Goal: Navigation & Orientation: Find specific page/section

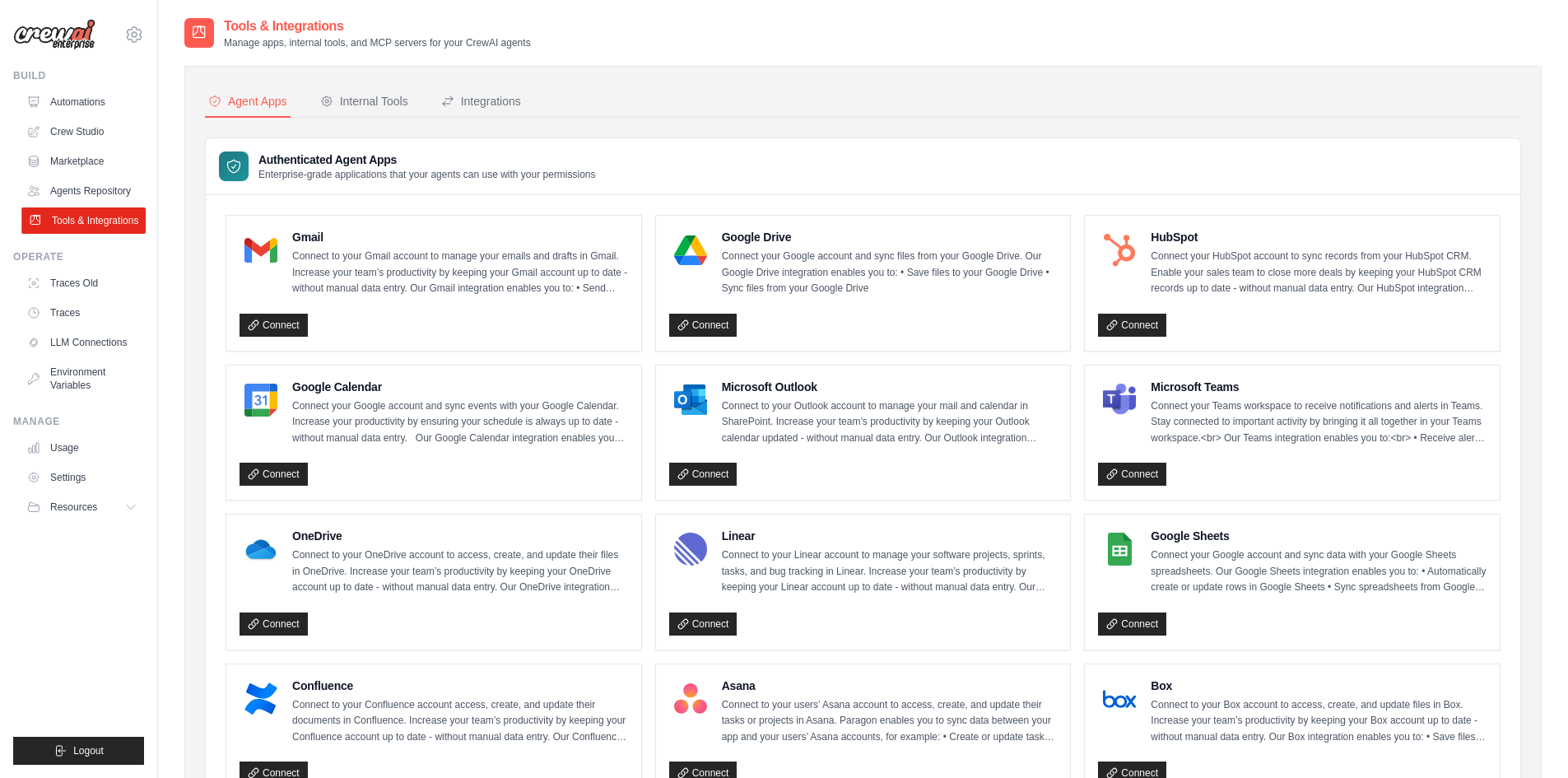
drag, startPoint x: 0, startPoint y: 0, endPoint x: 82, endPoint y: 217, distance: 232.0
click at [82, 217] on link "Tools & Integrations" at bounding box center [84, 220] width 124 height 27
click at [498, 98] on div "Integrations" at bounding box center [481, 101] width 80 height 17
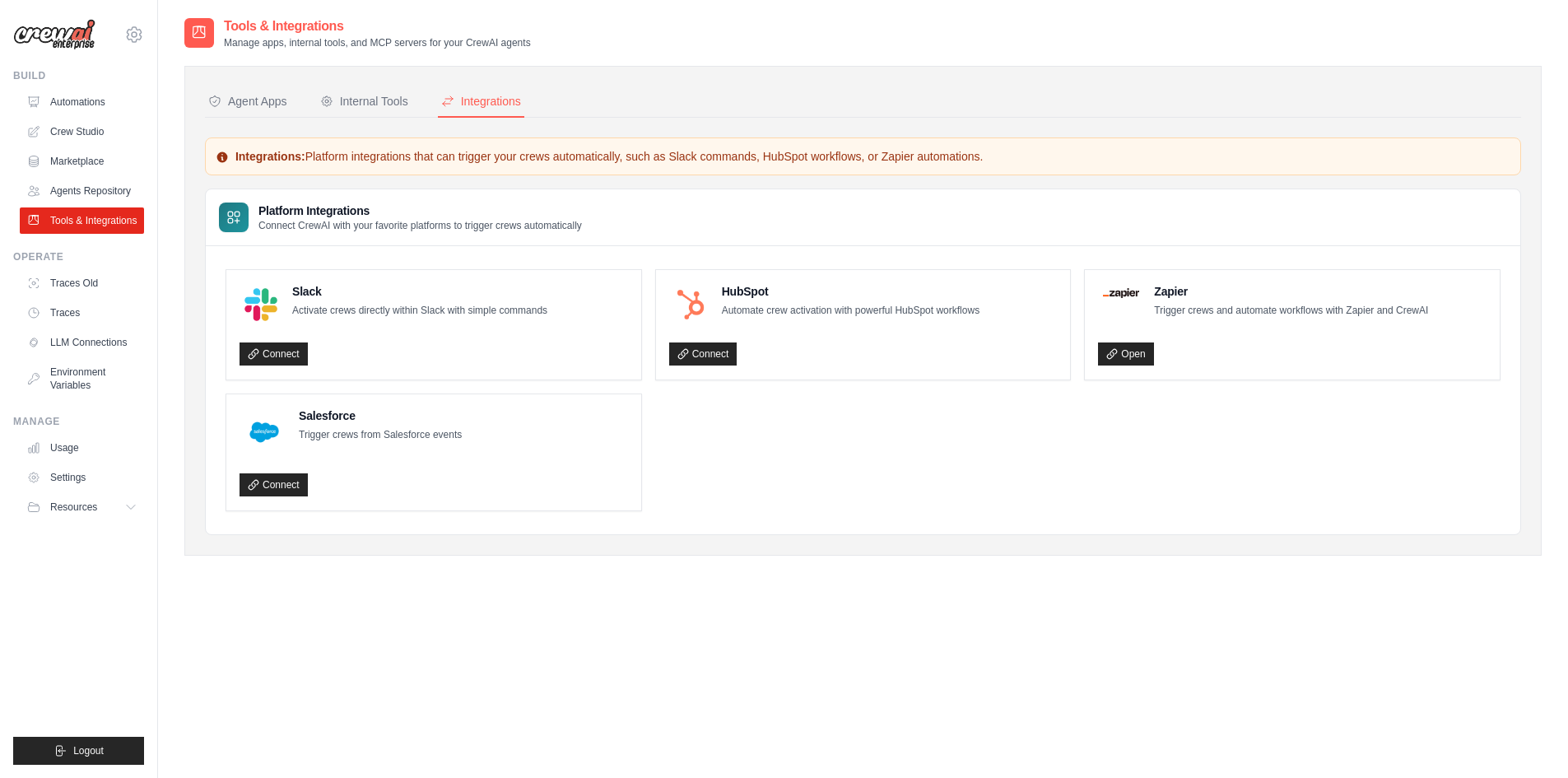
click at [432, 106] on nav "Agent Apps Internal Tools Integrations" at bounding box center [862, 102] width 1316 height 31
click at [379, 106] on div "Internal Tools" at bounding box center [364, 101] width 88 height 17
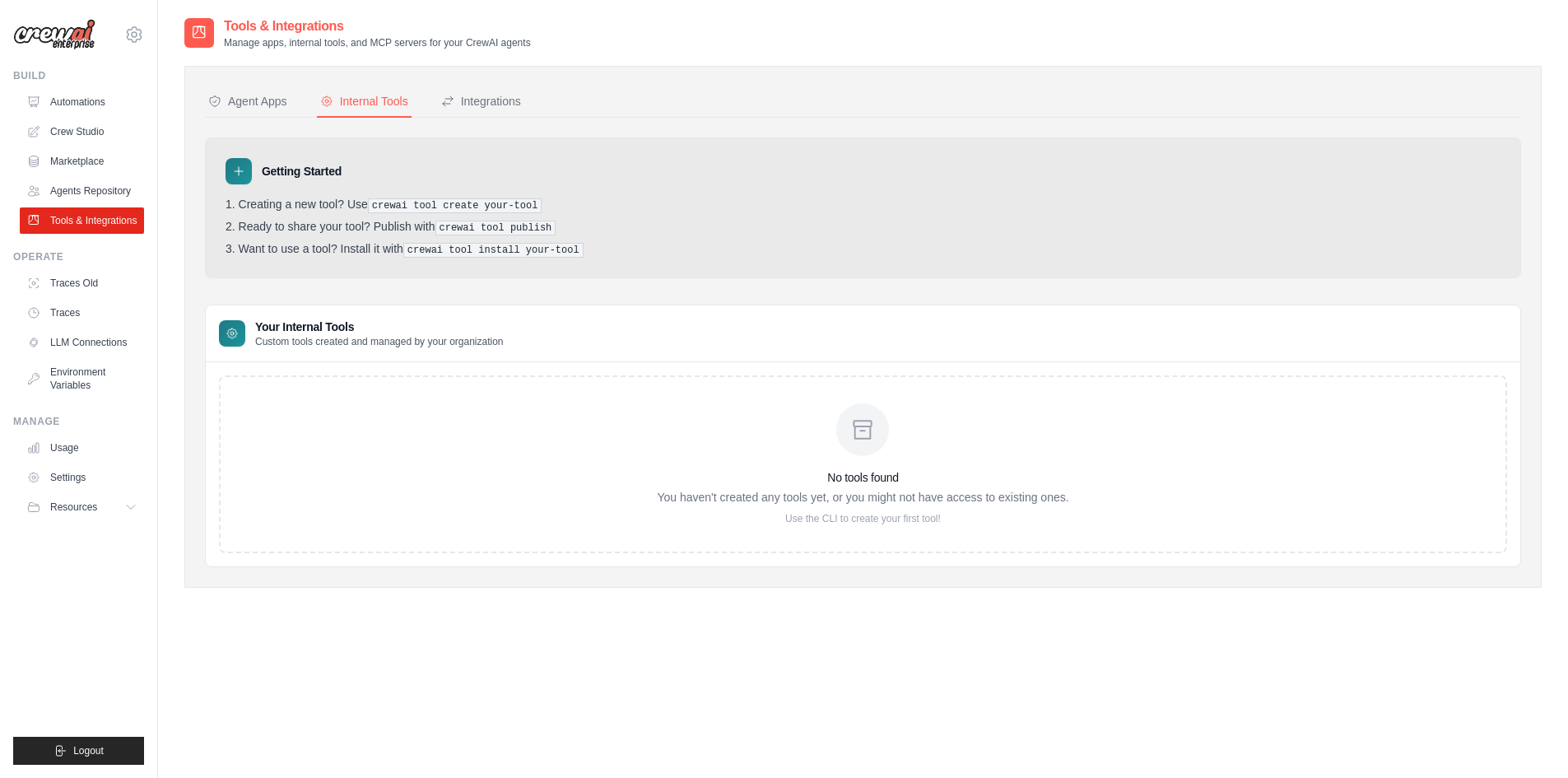
click at [282, 106] on div "Agent Apps" at bounding box center [247, 101] width 79 height 17
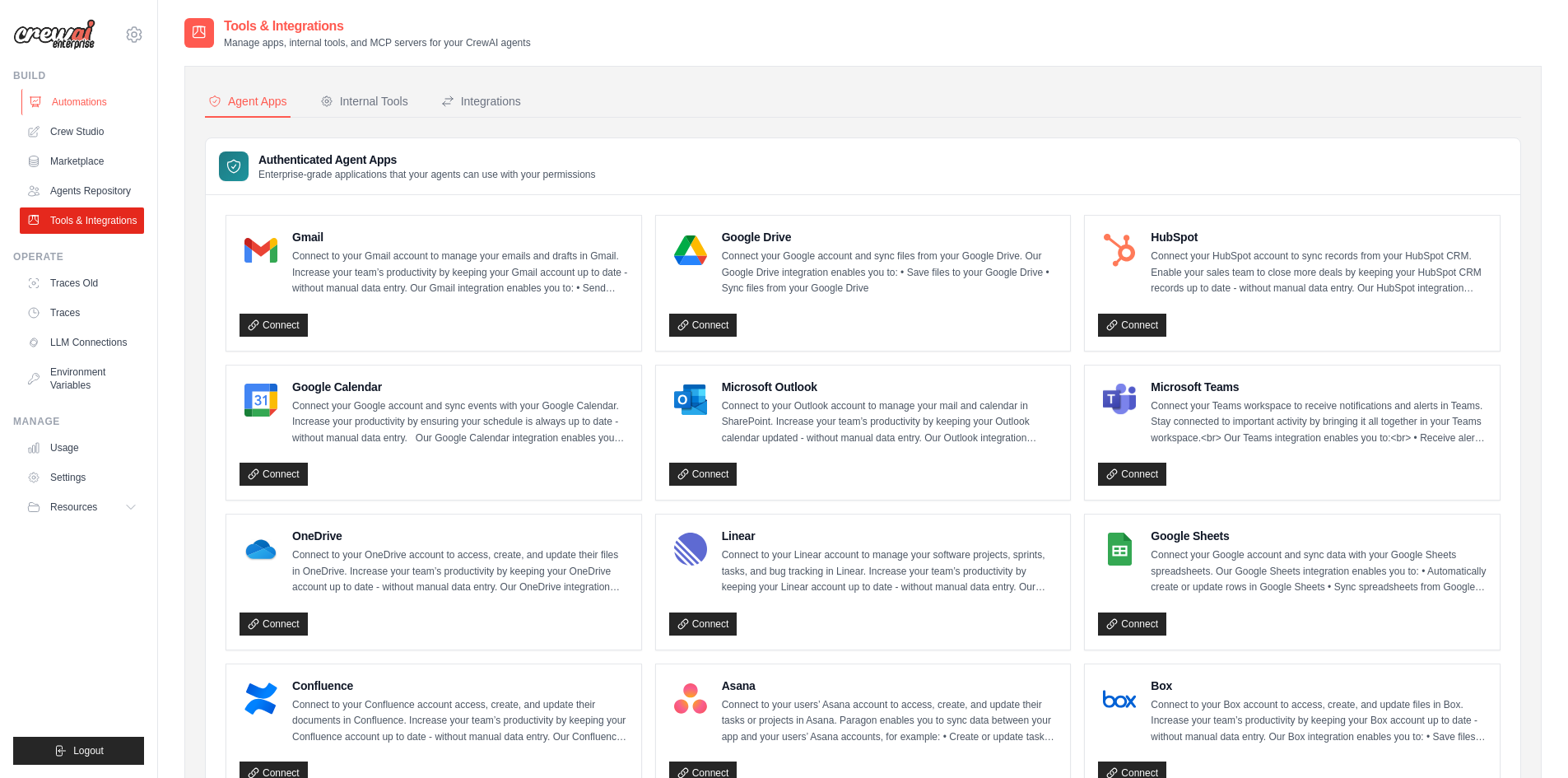
click at [95, 110] on link "Automations" at bounding box center [84, 102] width 124 height 27
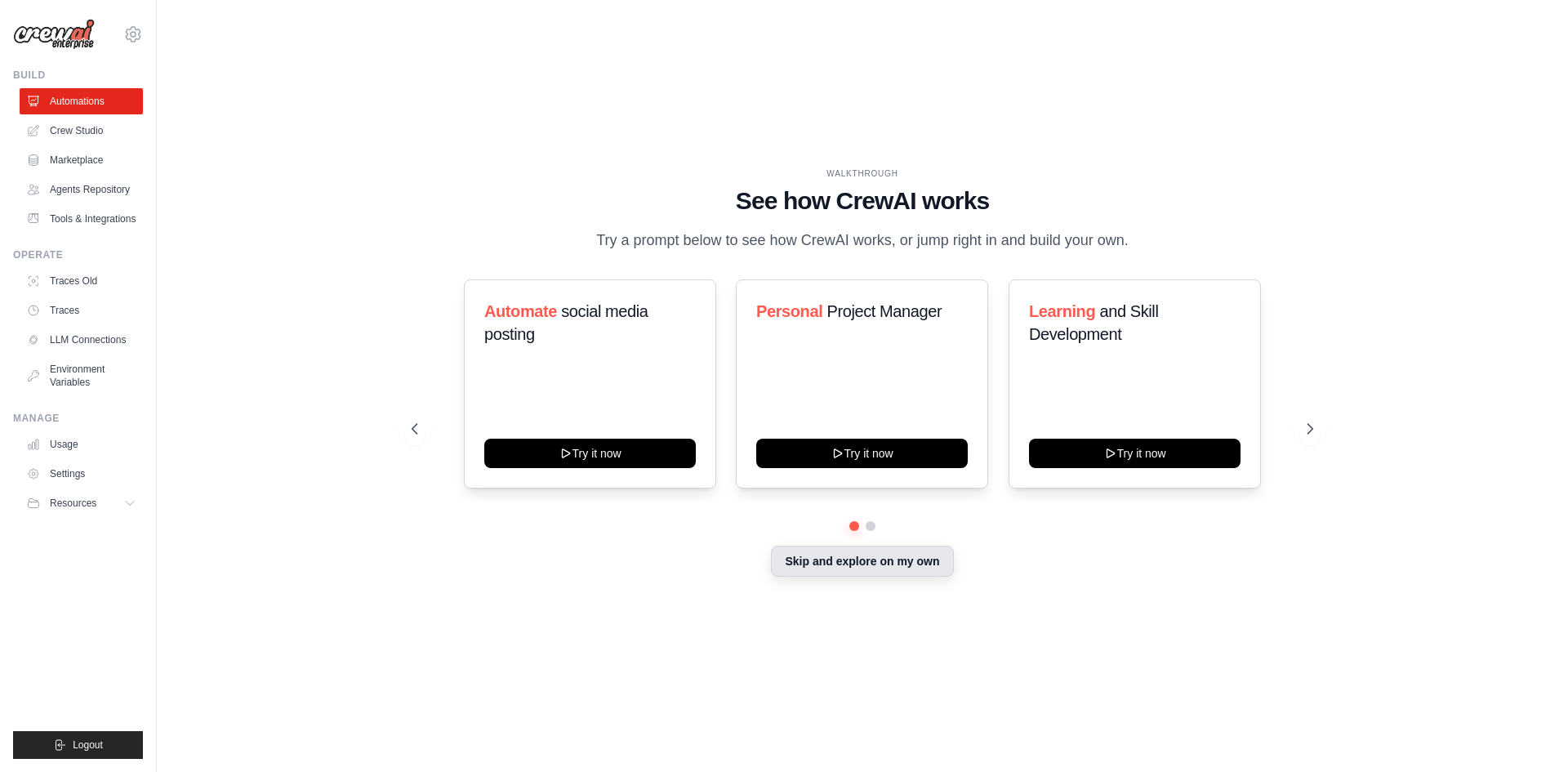
click at [906, 568] on button "Skip and explore on my own" at bounding box center [862, 562] width 182 height 31
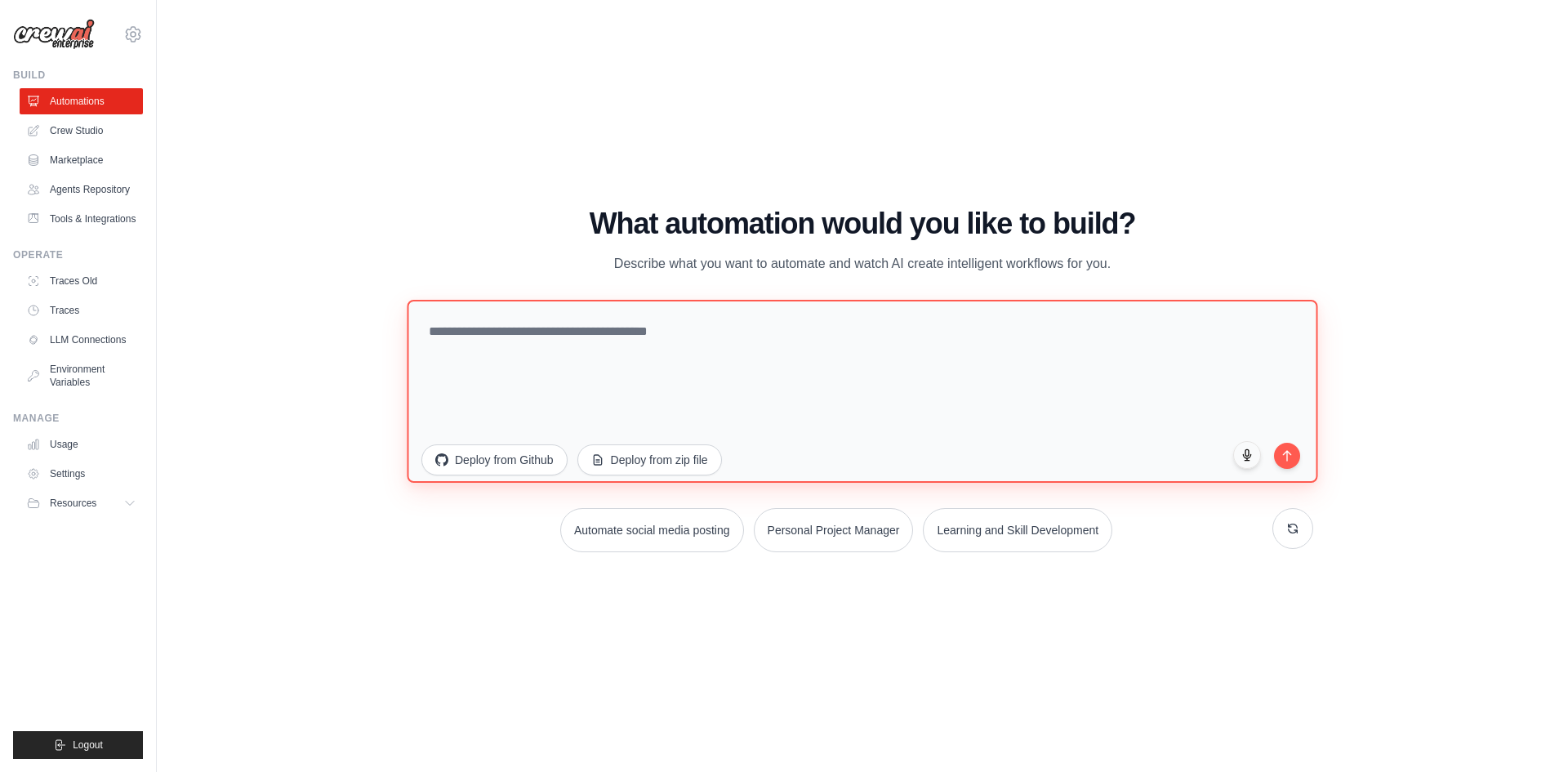
click at [657, 331] on textarea at bounding box center [862, 391] width 911 height 183
